Goal: Information Seeking & Learning: Compare options

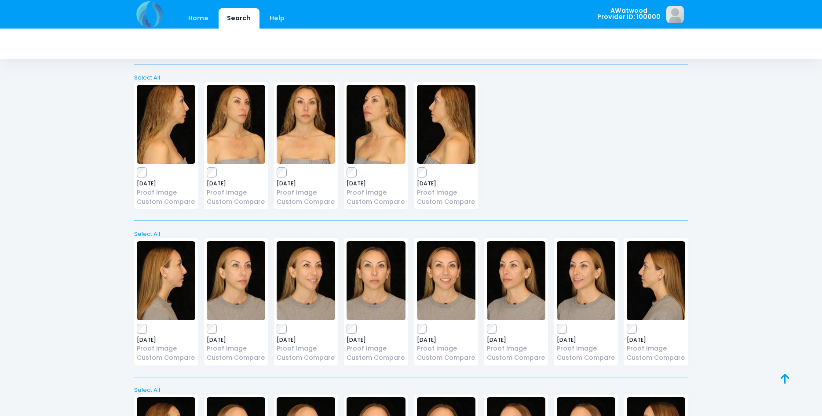
scroll to position [333, 0]
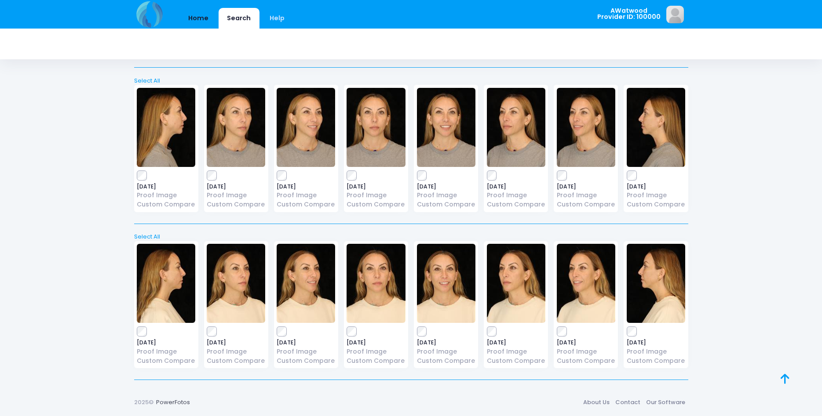
click at [196, 16] on link "Home" at bounding box center [198, 18] width 37 height 21
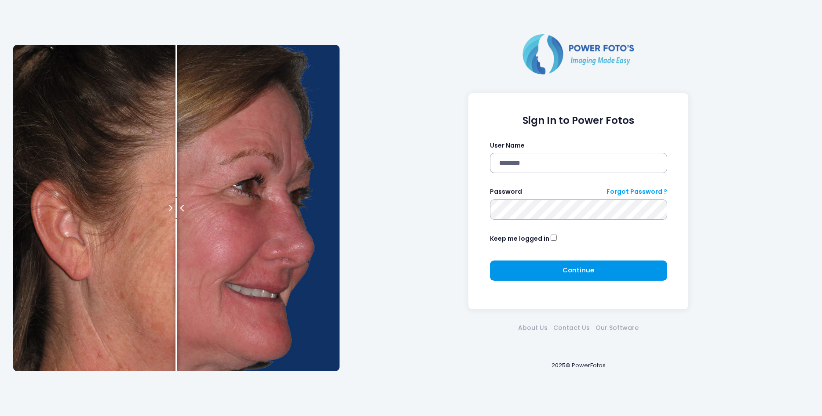
click at [546, 279] on button "Continue Please wait..." at bounding box center [578, 271] width 177 height 20
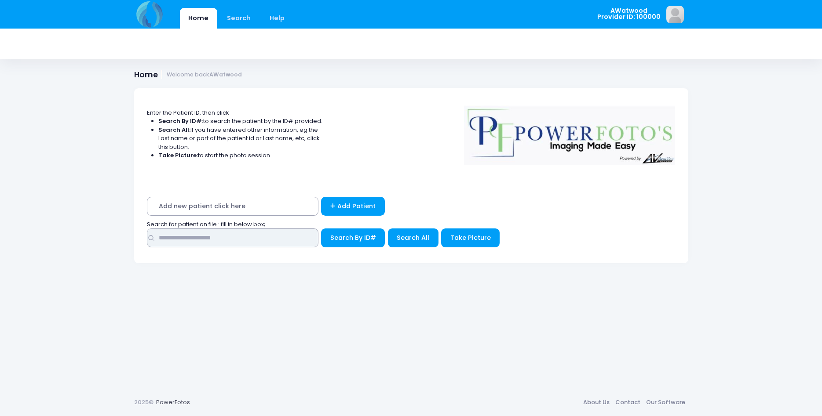
click at [192, 238] on input "text" at bounding box center [232, 238] width 171 height 19
type input "*******"
click at [411, 241] on span "Search All" at bounding box center [413, 237] width 33 height 9
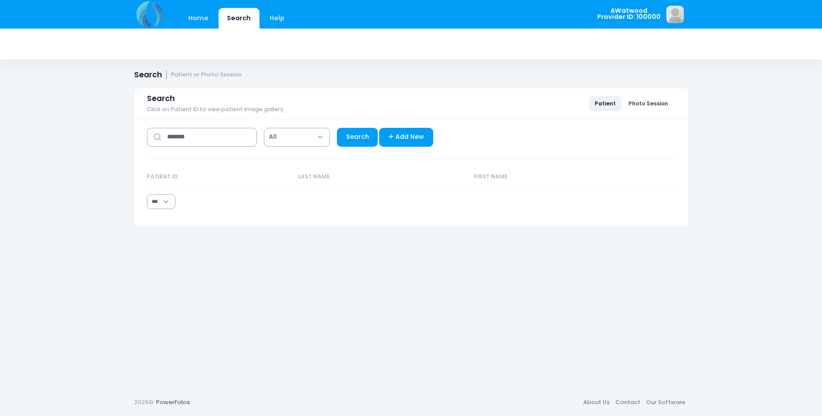
select select "***"
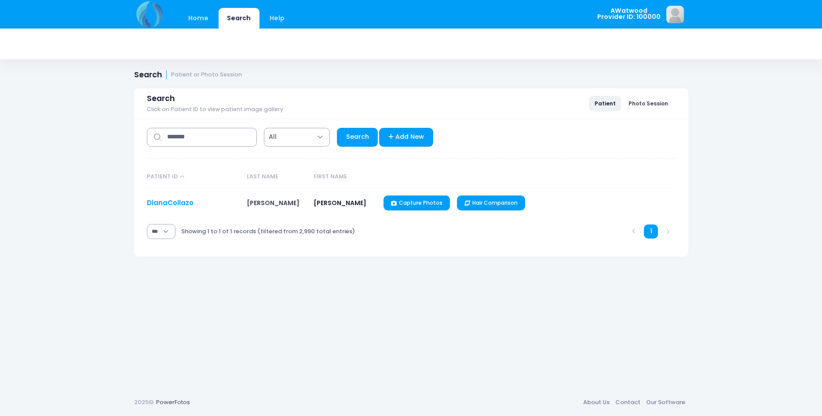
click at [181, 204] on link "DianaCollazo" at bounding box center [170, 202] width 47 height 9
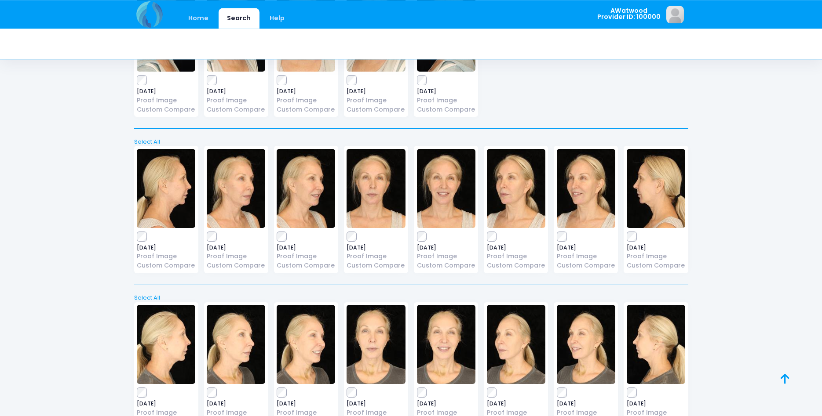
scroll to position [1514, 0]
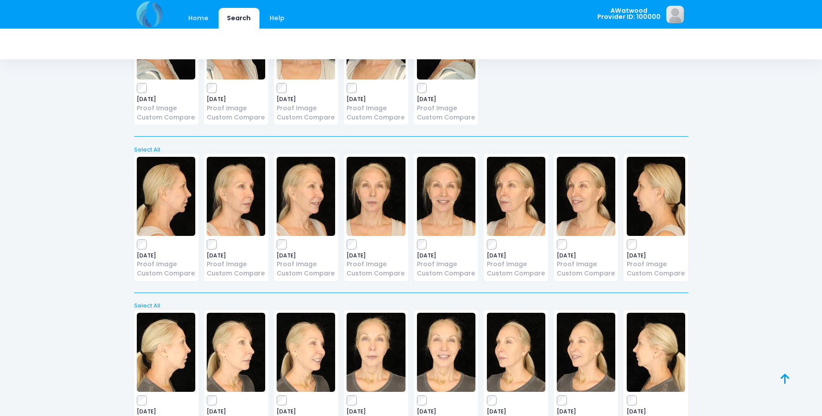
click at [303, 199] on img at bounding box center [306, 196] width 58 height 79
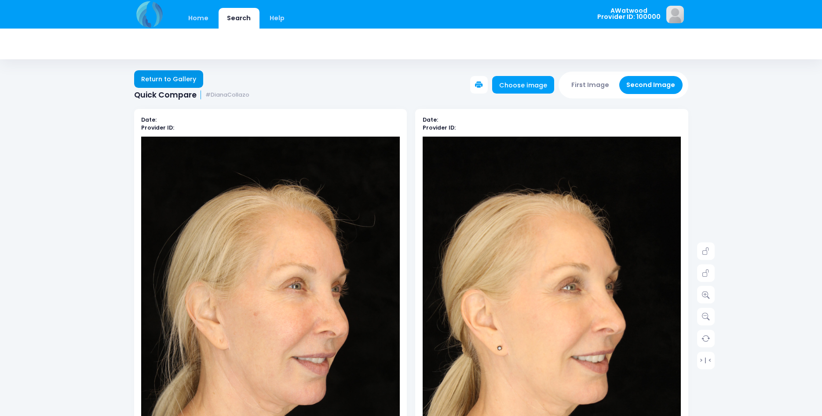
click at [153, 80] on link "Return to Gallery" at bounding box center [168, 79] width 69 height 18
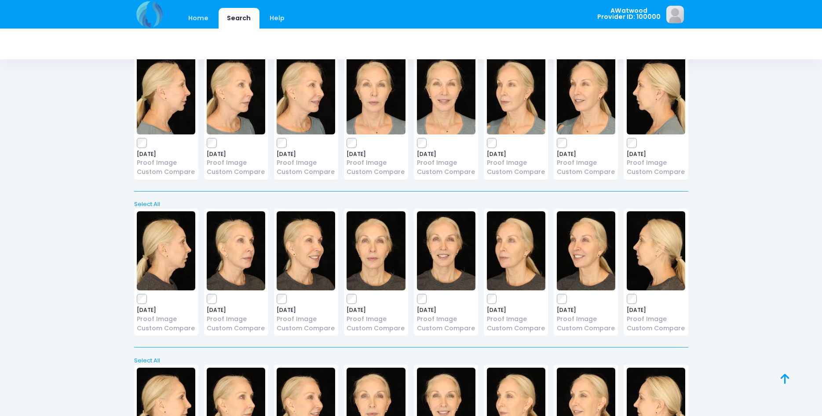
scroll to position [2053, 0]
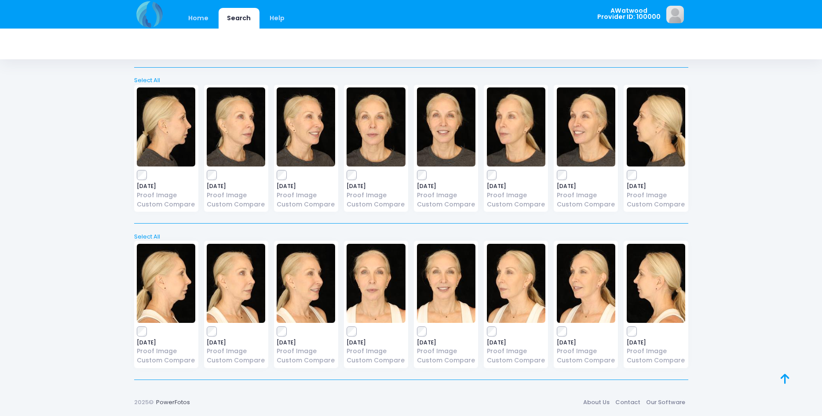
click at [237, 135] on img at bounding box center [236, 127] width 58 height 79
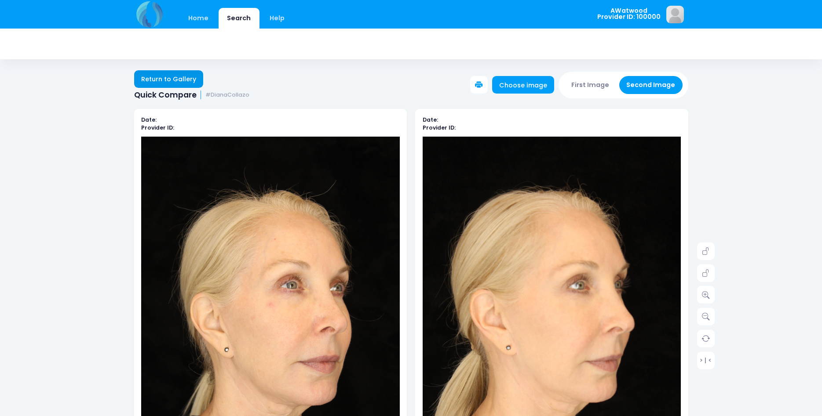
click at [148, 80] on link "Return to Gallery" at bounding box center [168, 79] width 69 height 18
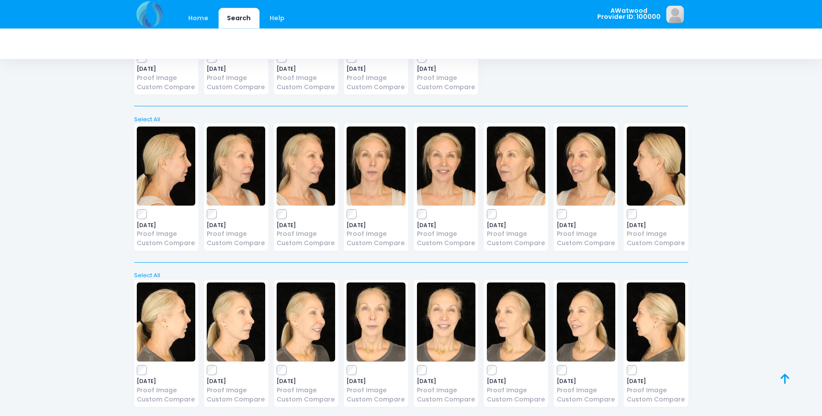
scroll to position [1570, 0]
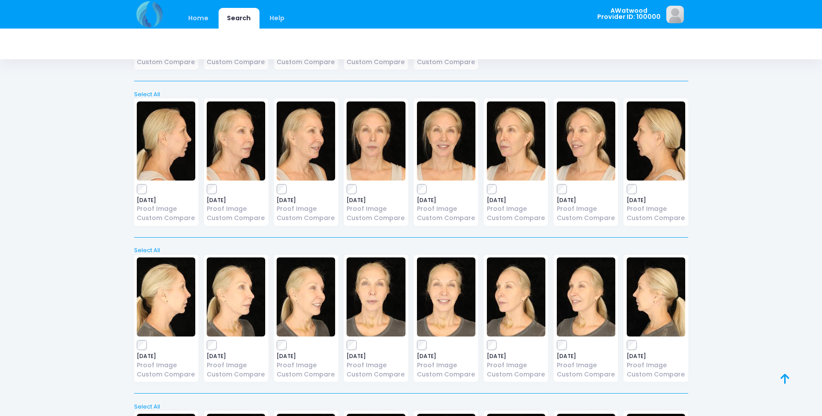
click at [647, 148] on img at bounding box center [656, 141] width 58 height 79
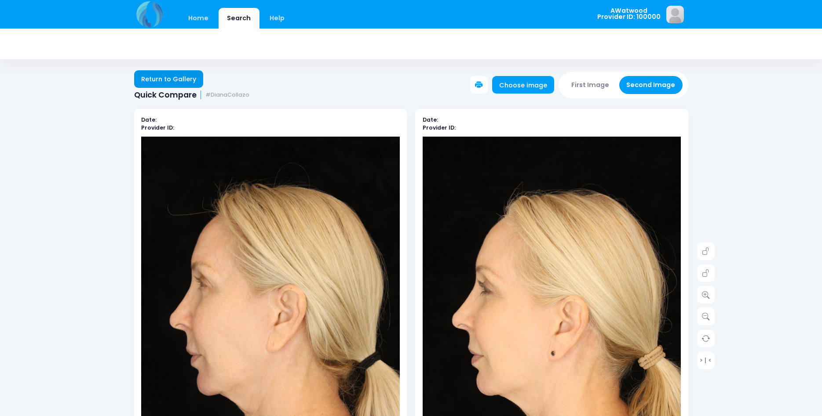
click at [169, 75] on link "Return to Gallery" at bounding box center [168, 79] width 69 height 18
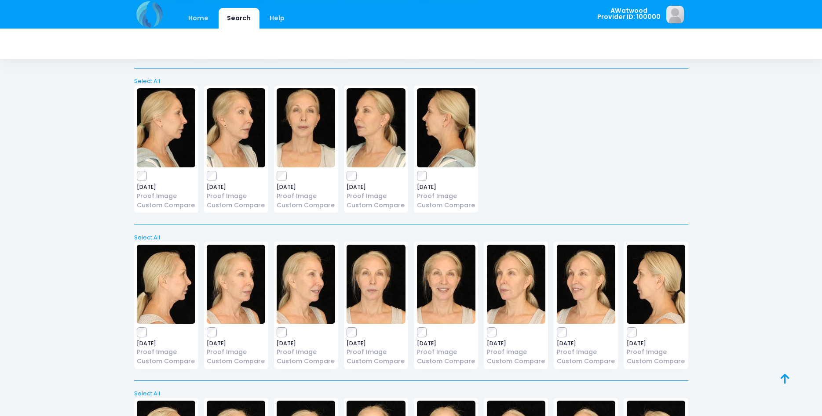
scroll to position [1480, 0]
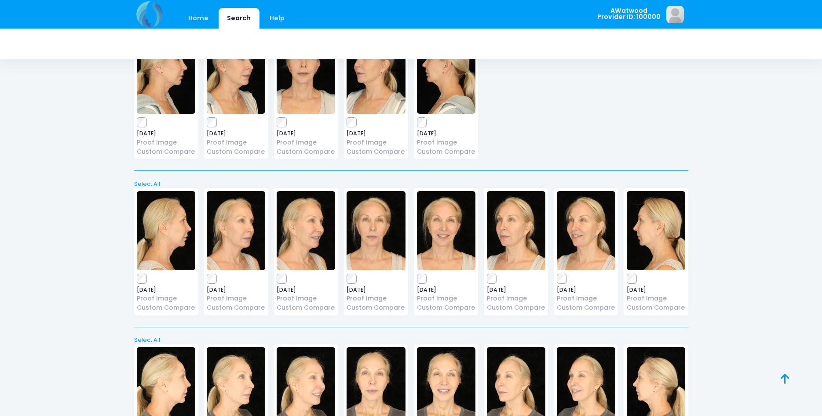
click at [374, 237] on img at bounding box center [376, 230] width 58 height 79
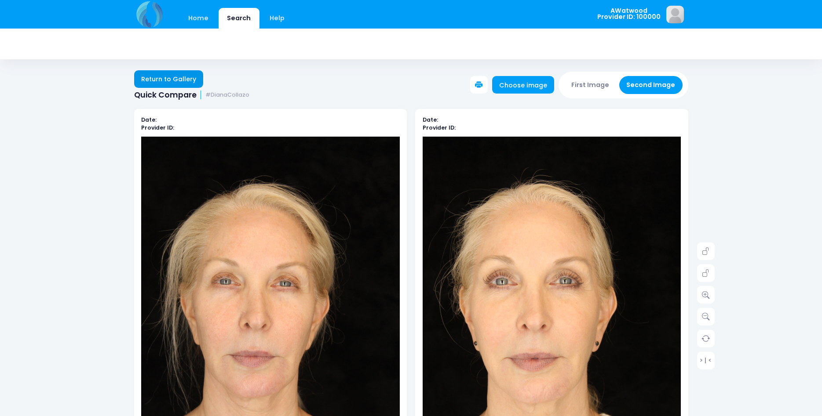
click at [178, 76] on link "Return to Gallery" at bounding box center [168, 79] width 69 height 18
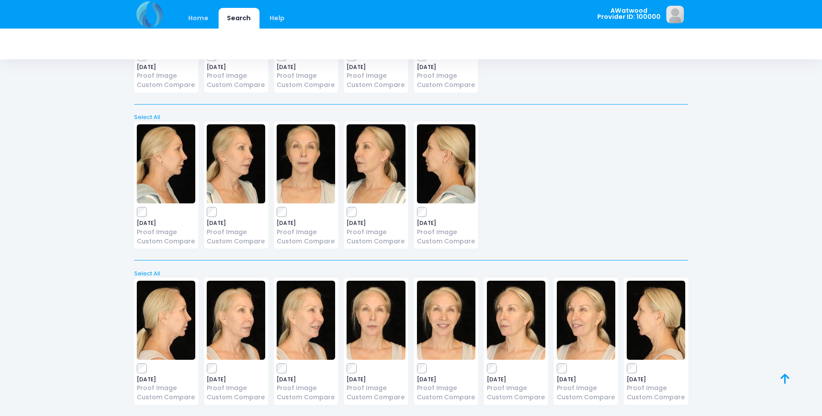
scroll to position [1525, 0]
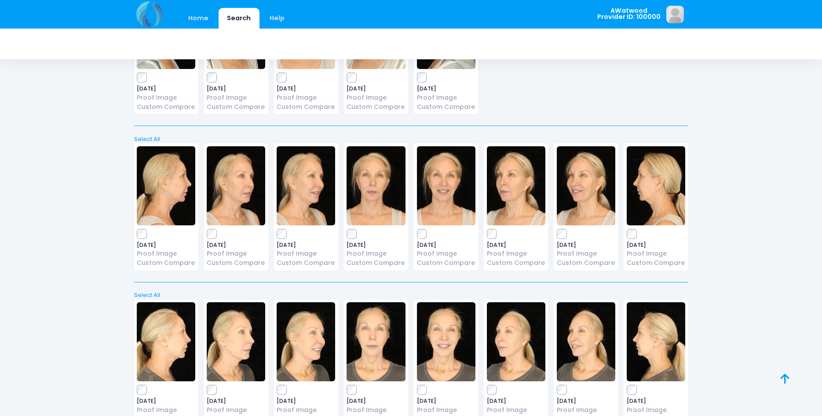
click at [308, 191] on img at bounding box center [306, 185] width 58 height 79
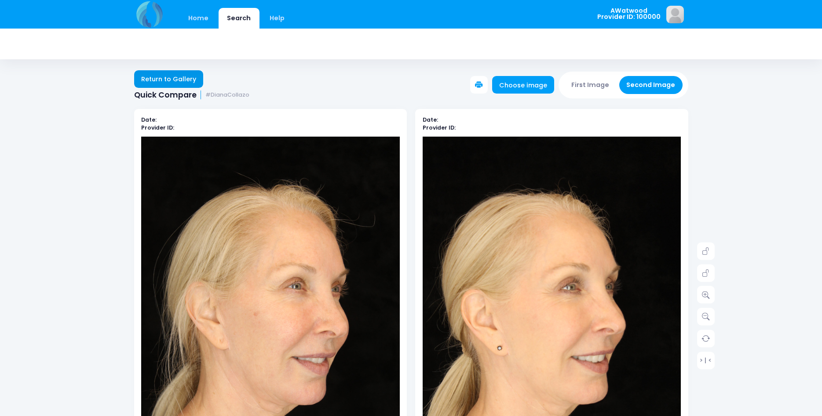
click at [161, 77] on link "Return to Gallery" at bounding box center [168, 79] width 69 height 18
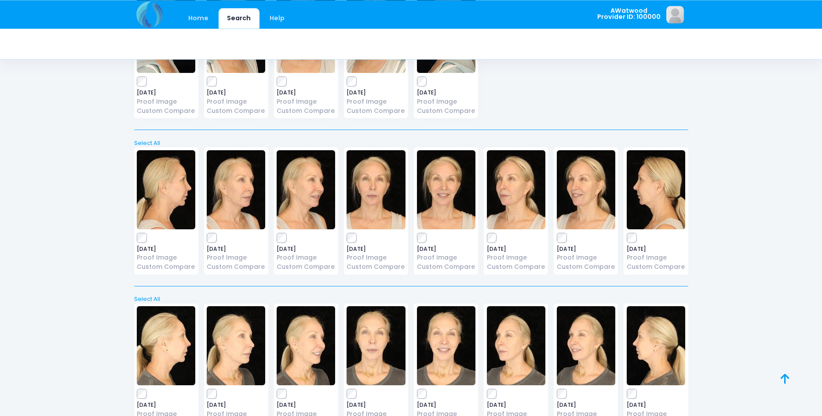
scroll to position [1570, 0]
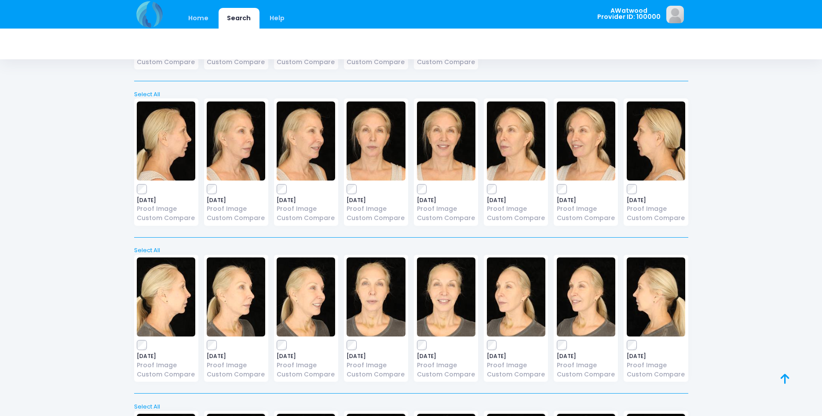
click at [228, 146] on img at bounding box center [236, 141] width 58 height 79
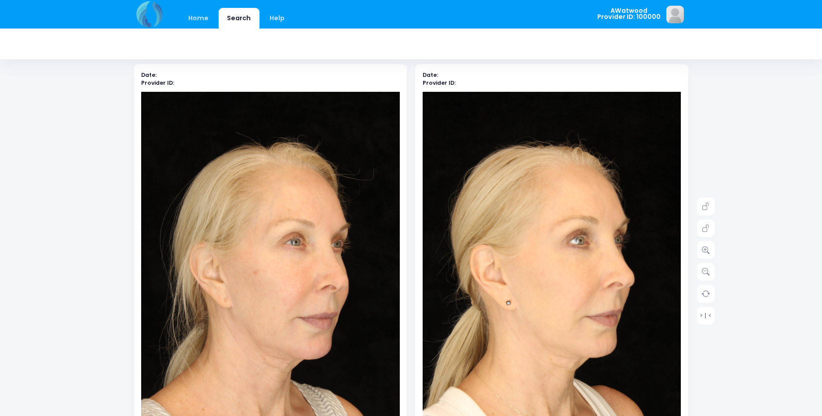
scroll to position [179, 0]
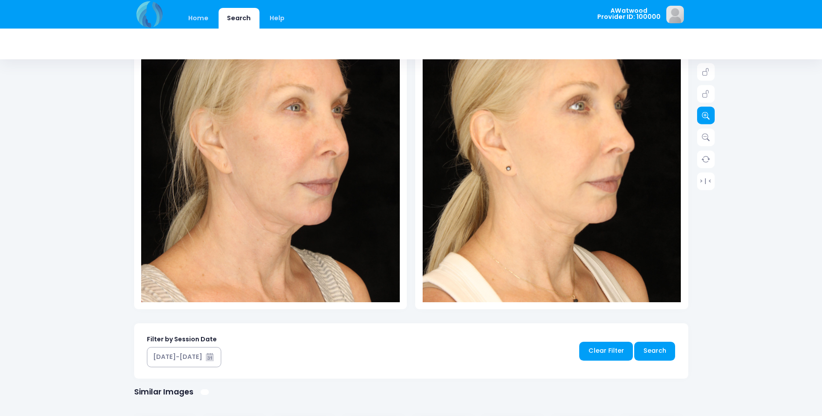
click at [706, 112] on link at bounding box center [706, 116] width 18 height 18
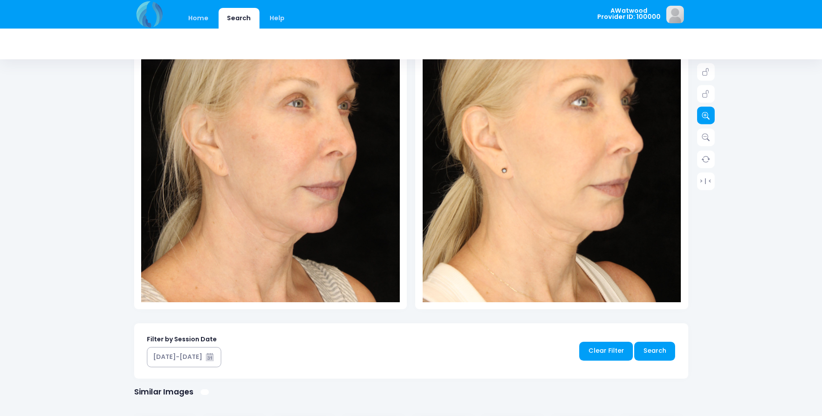
click at [706, 112] on link at bounding box center [706, 116] width 18 height 18
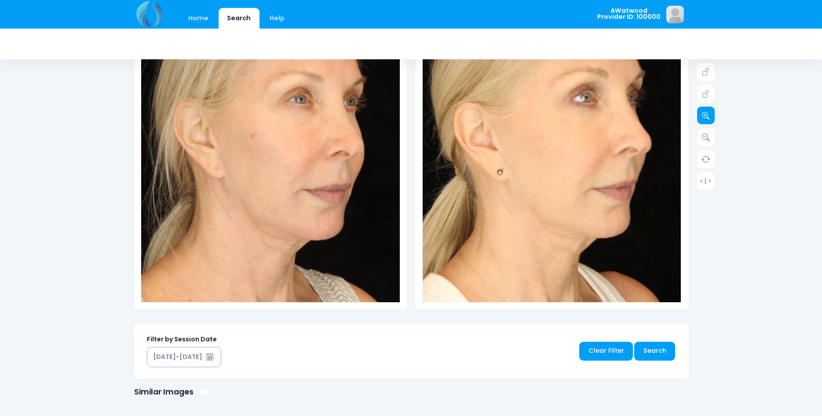
click at [706, 112] on link at bounding box center [706, 116] width 18 height 18
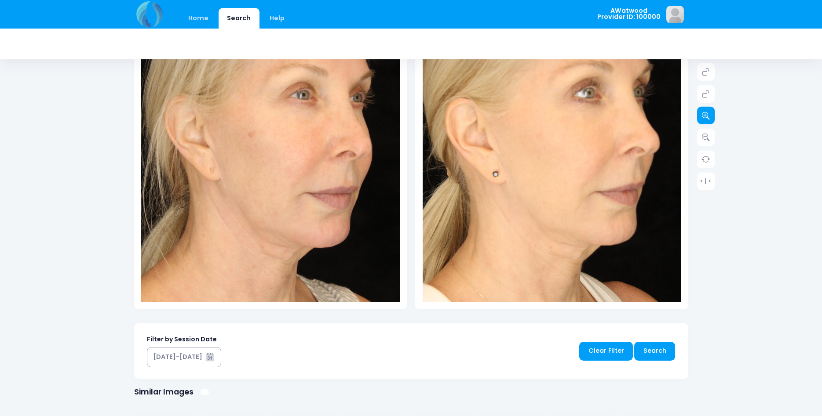
click at [706, 112] on link at bounding box center [706, 116] width 18 height 18
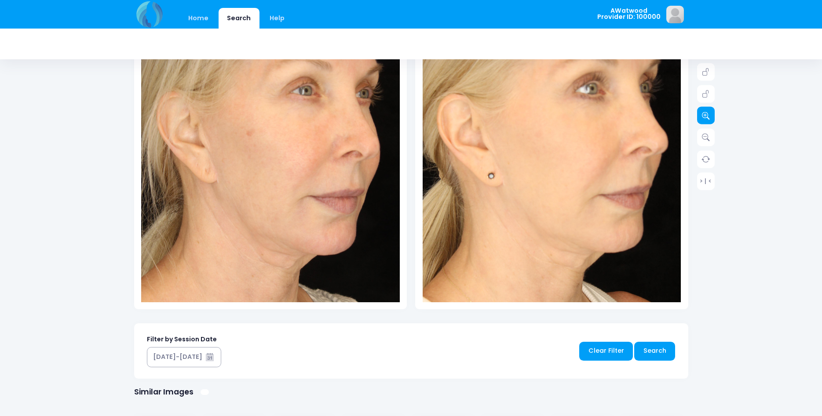
scroll to position [0, 0]
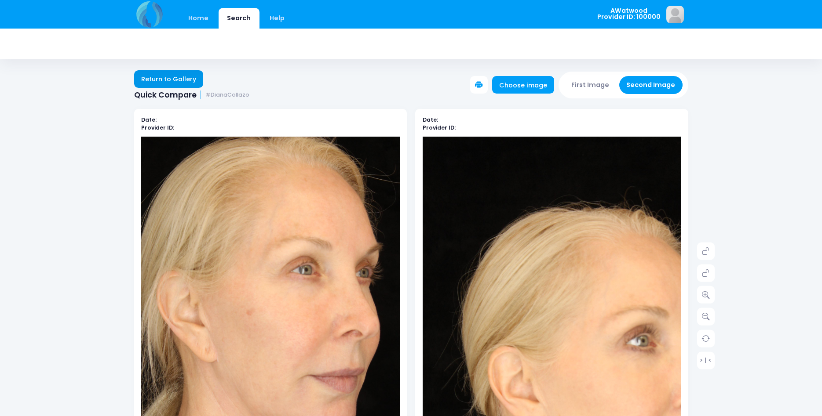
click at [156, 81] on link "Return to Gallery" at bounding box center [168, 79] width 69 height 18
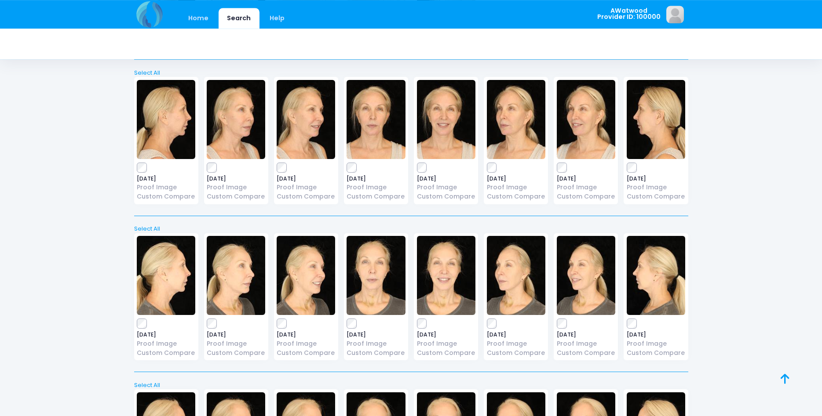
scroll to position [1570, 0]
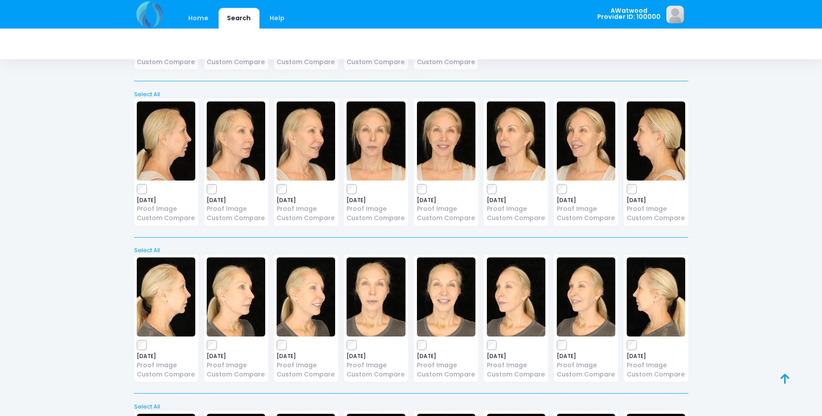
click at [655, 150] on img at bounding box center [656, 141] width 58 height 79
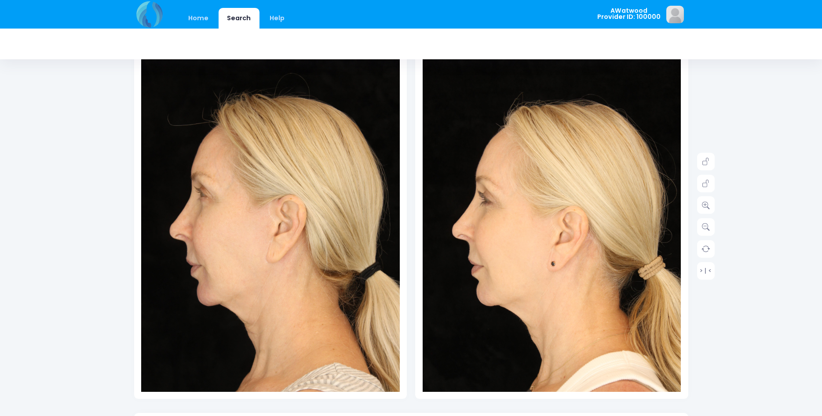
scroll to position [135, 0]
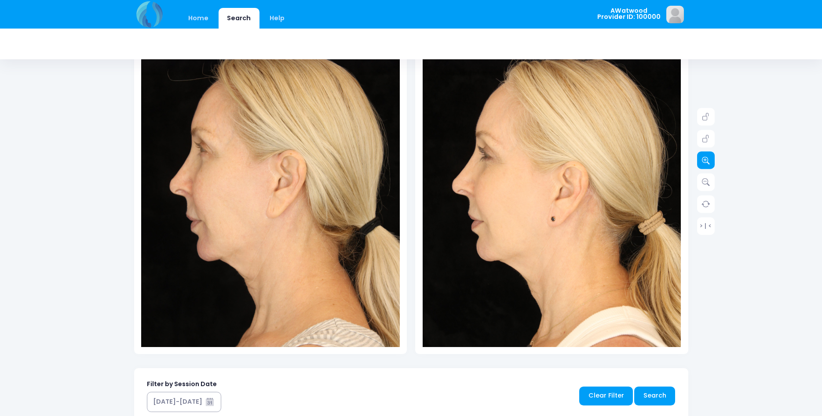
click at [702, 154] on link at bounding box center [706, 161] width 18 height 18
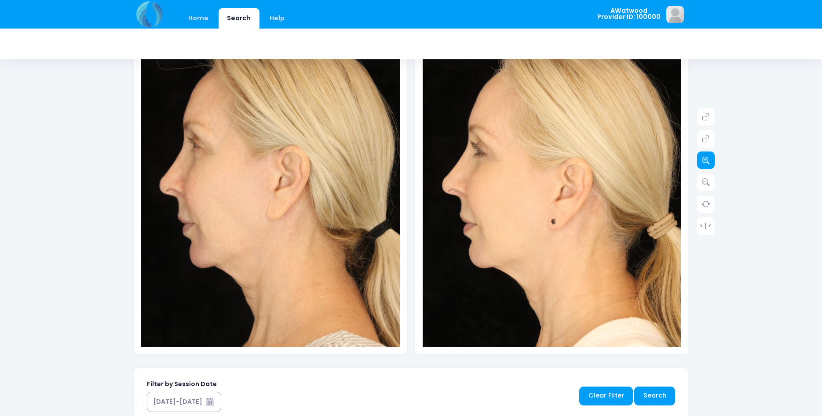
click at [702, 154] on link at bounding box center [706, 161] width 18 height 18
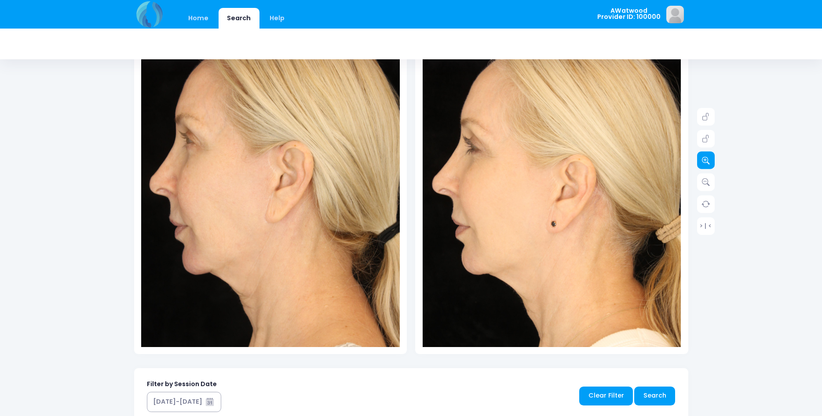
click at [702, 154] on link at bounding box center [706, 161] width 18 height 18
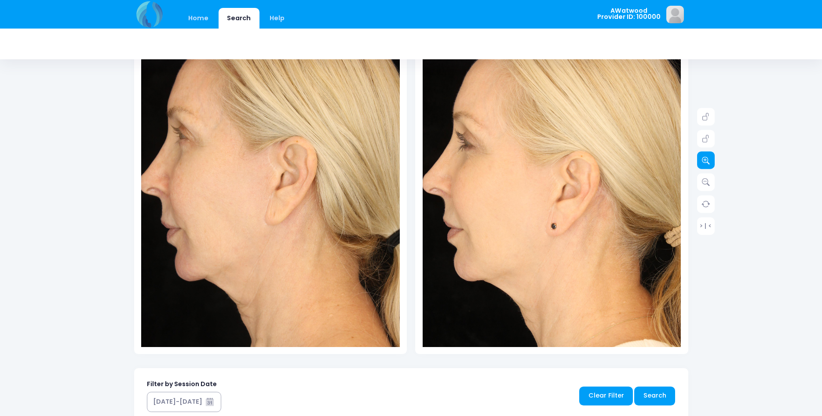
click at [702, 154] on link at bounding box center [706, 161] width 18 height 18
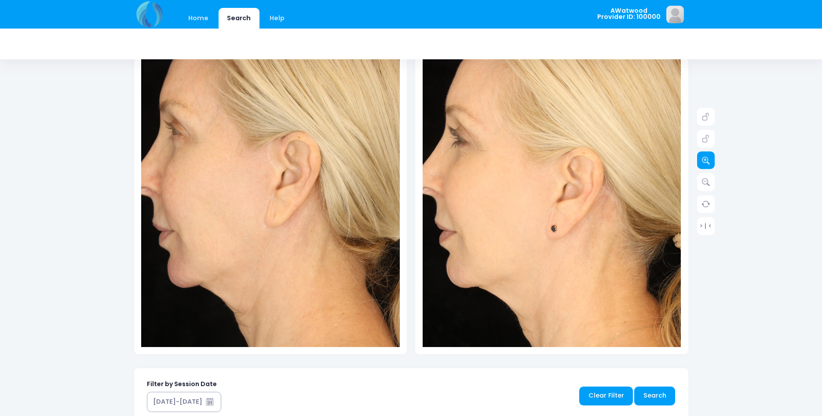
click at [702, 155] on link at bounding box center [706, 161] width 18 height 18
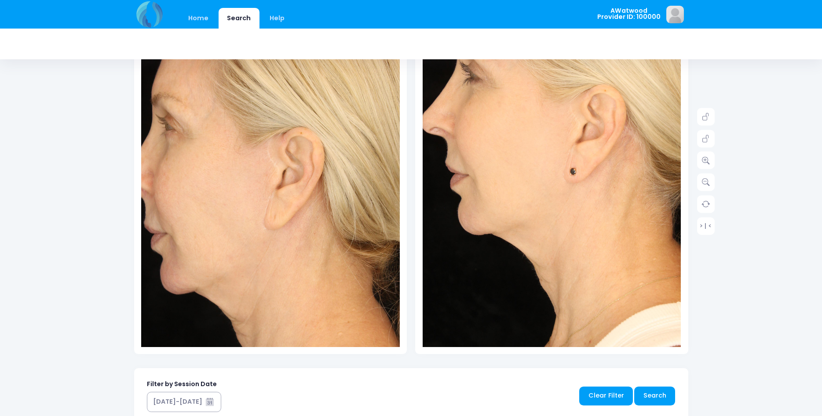
click at [514, 281] on img at bounding box center [571, 136] width 388 height 581
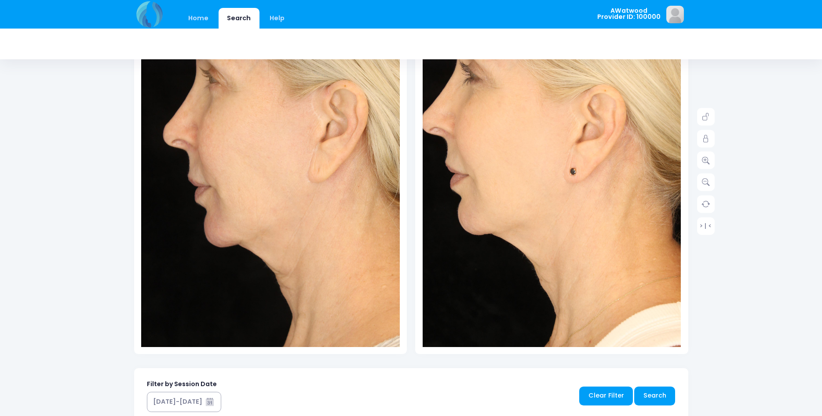
click at [182, 259] on img at bounding box center [314, 148] width 388 height 581
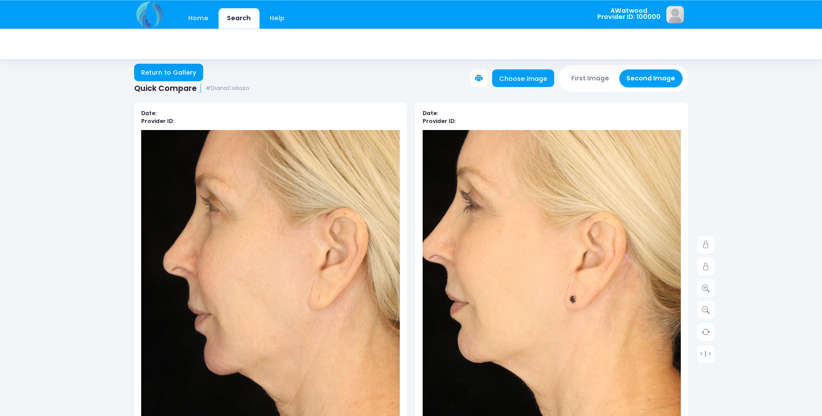
scroll to position [0, 0]
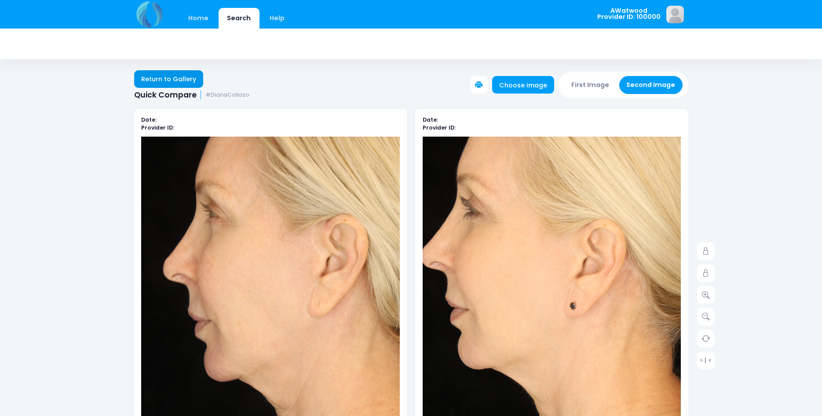
click at [197, 82] on link "Return to Gallery" at bounding box center [168, 79] width 69 height 18
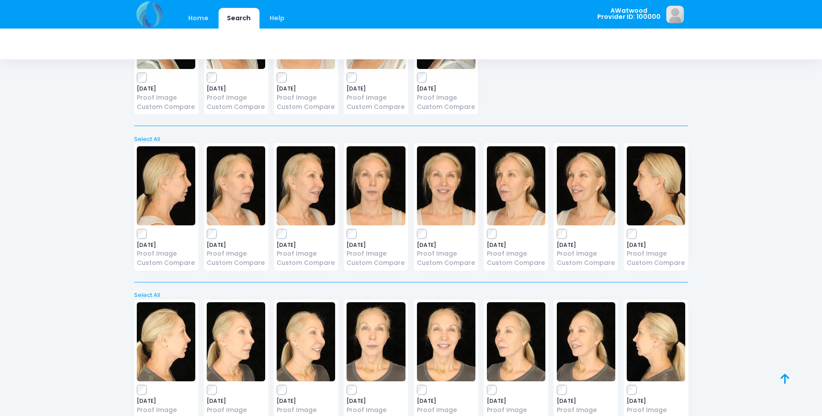
scroll to position [1480, 0]
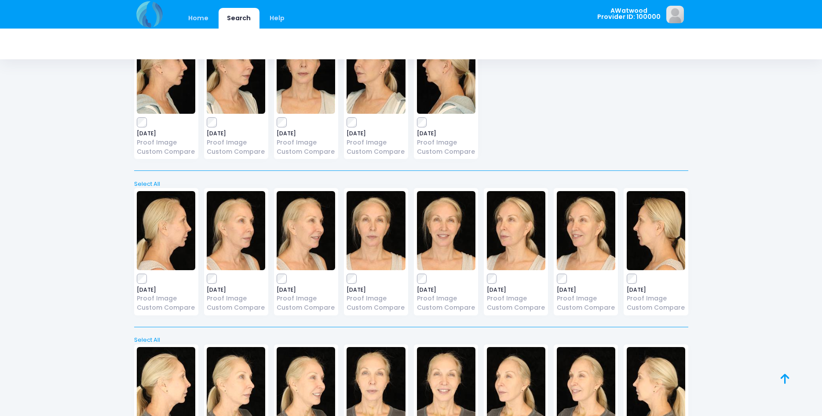
click at [161, 231] on img at bounding box center [166, 230] width 58 height 79
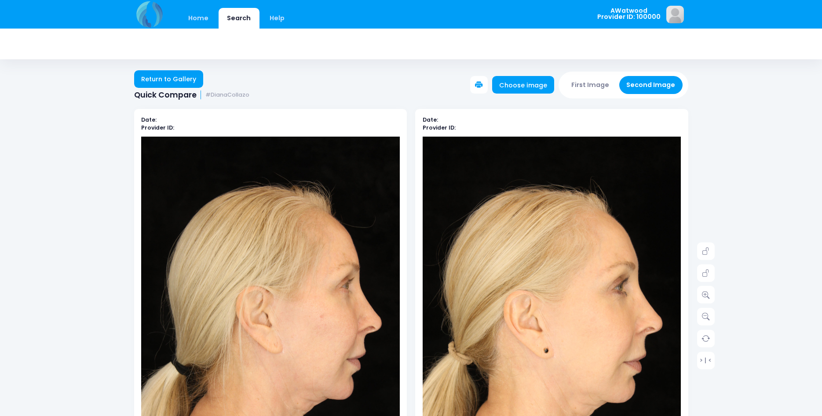
scroll to position [135, 0]
